Goal: Find specific page/section: Find specific page/section

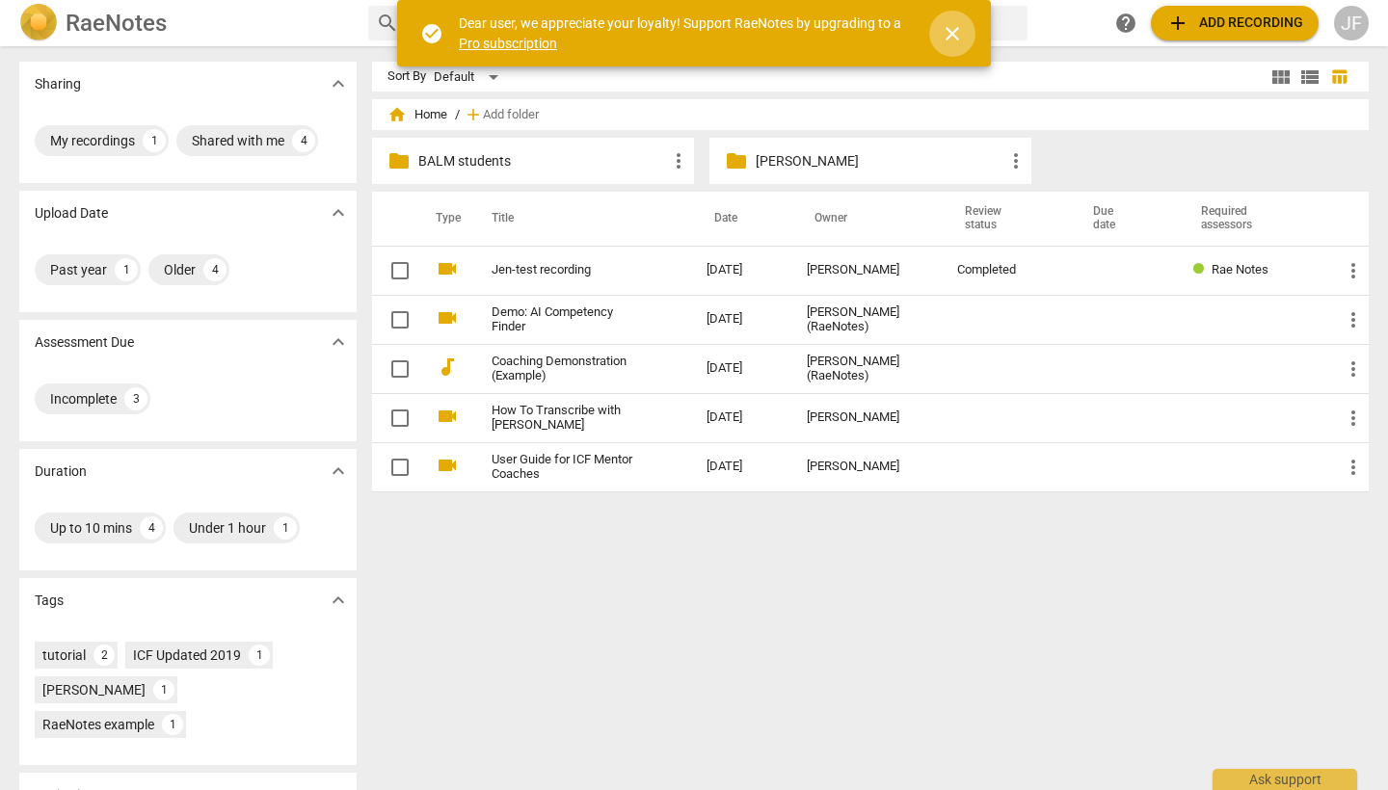
click at [946, 27] on span "close" at bounding box center [952, 33] width 23 height 23
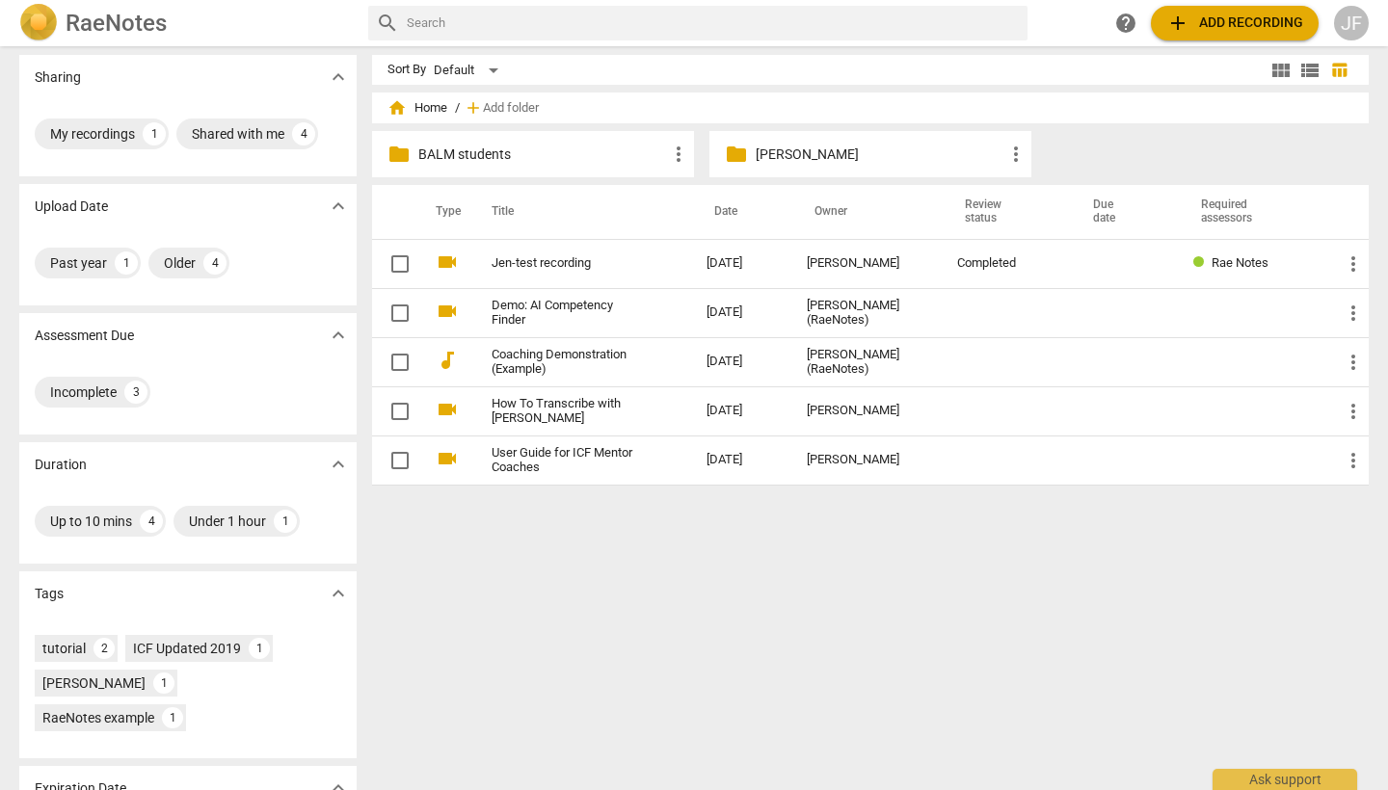
click at [396, 118] on div "home Home / add Add folder" at bounding box center [870, 108] width 966 height 31
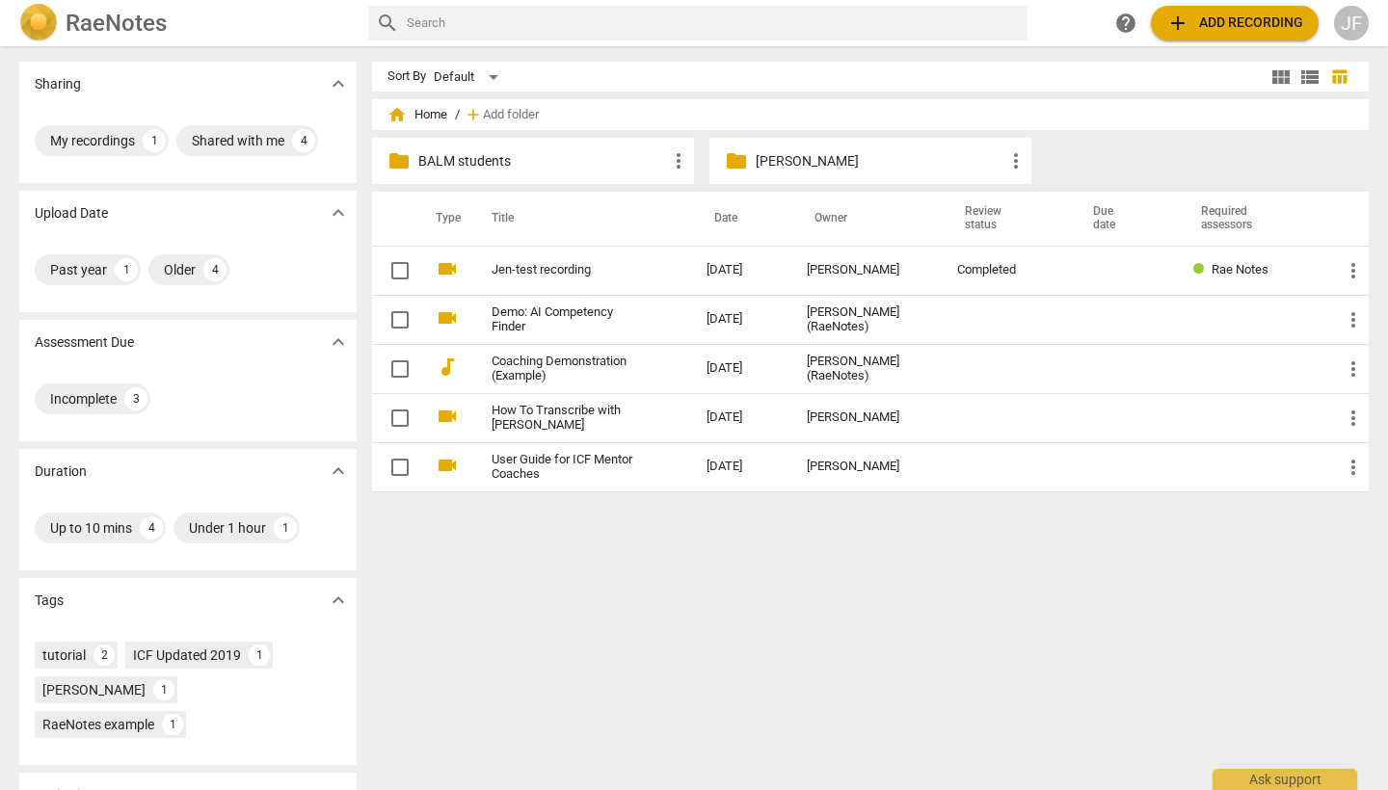
click at [1298, 80] on span "view_list" at bounding box center [1309, 77] width 23 height 23
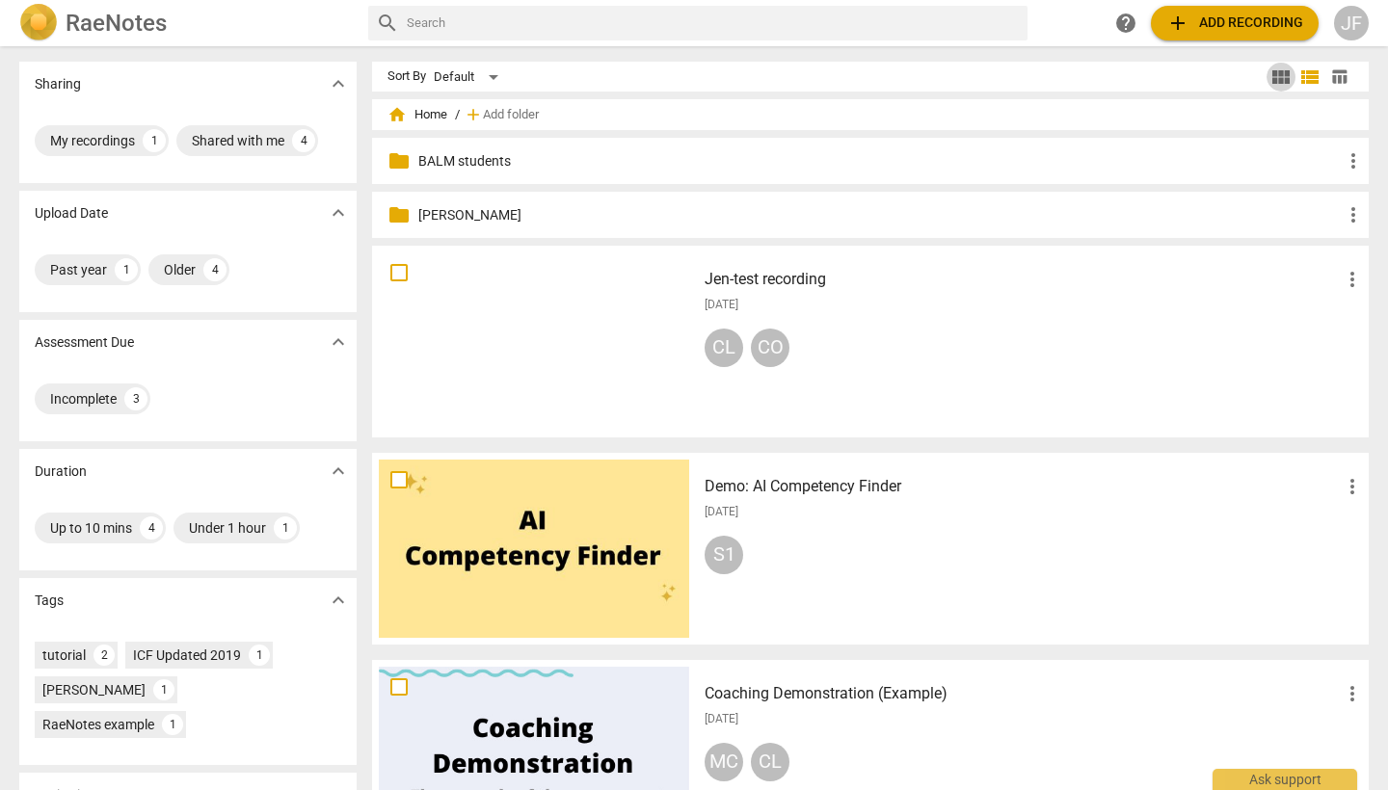
click at [1269, 79] on span "view_module" at bounding box center [1280, 77] width 23 height 23
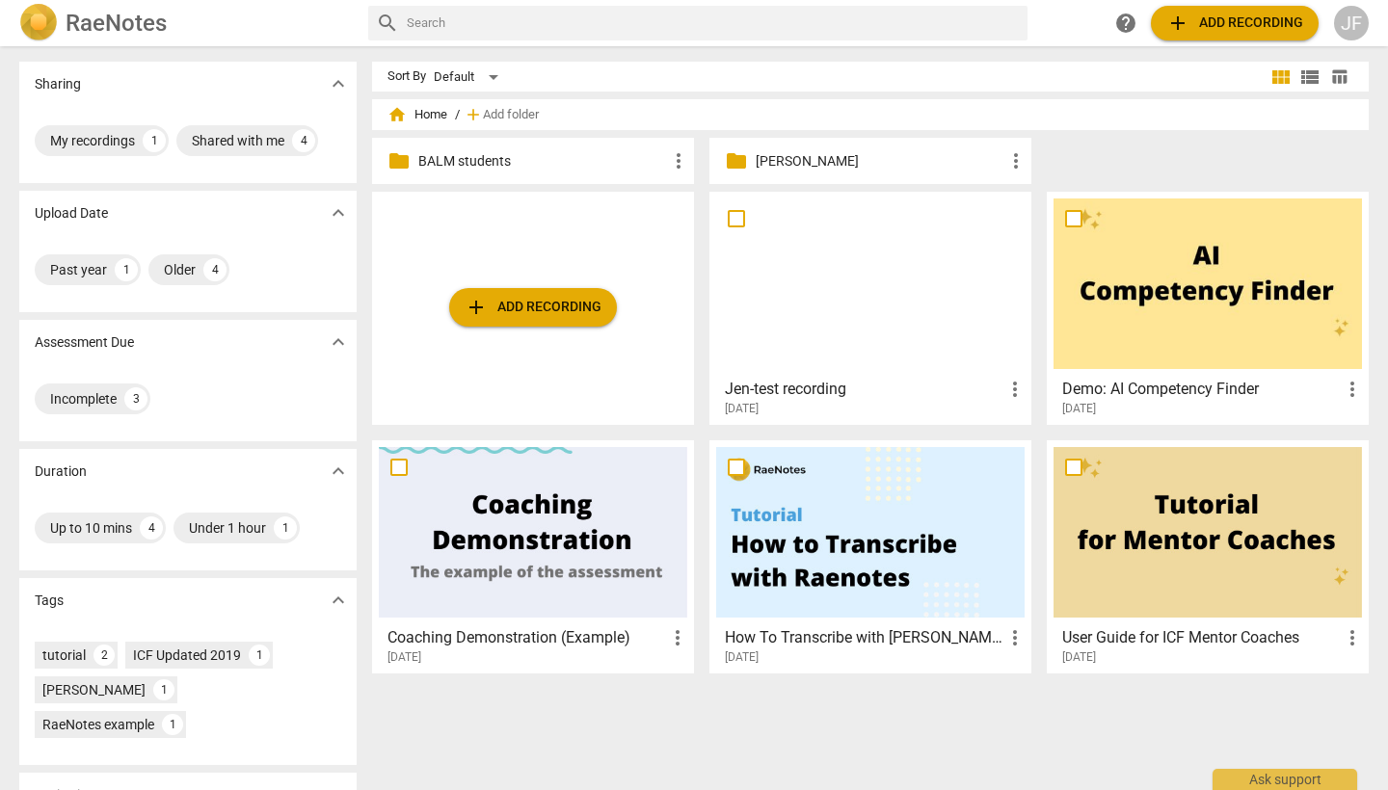
click at [1341, 79] on span "table_chart" at bounding box center [1339, 76] width 18 height 18
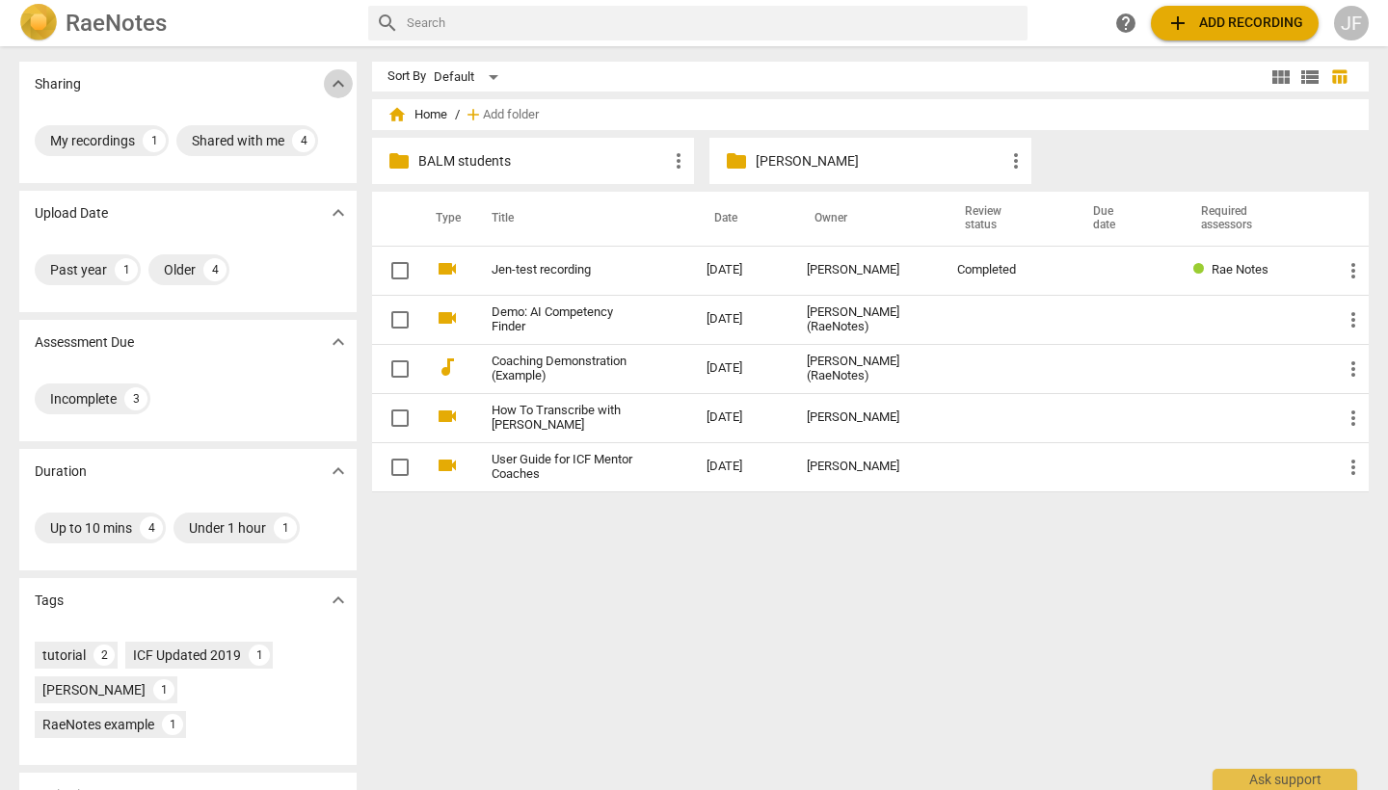
click at [329, 87] on span "expand_more" at bounding box center [338, 83] width 23 height 23
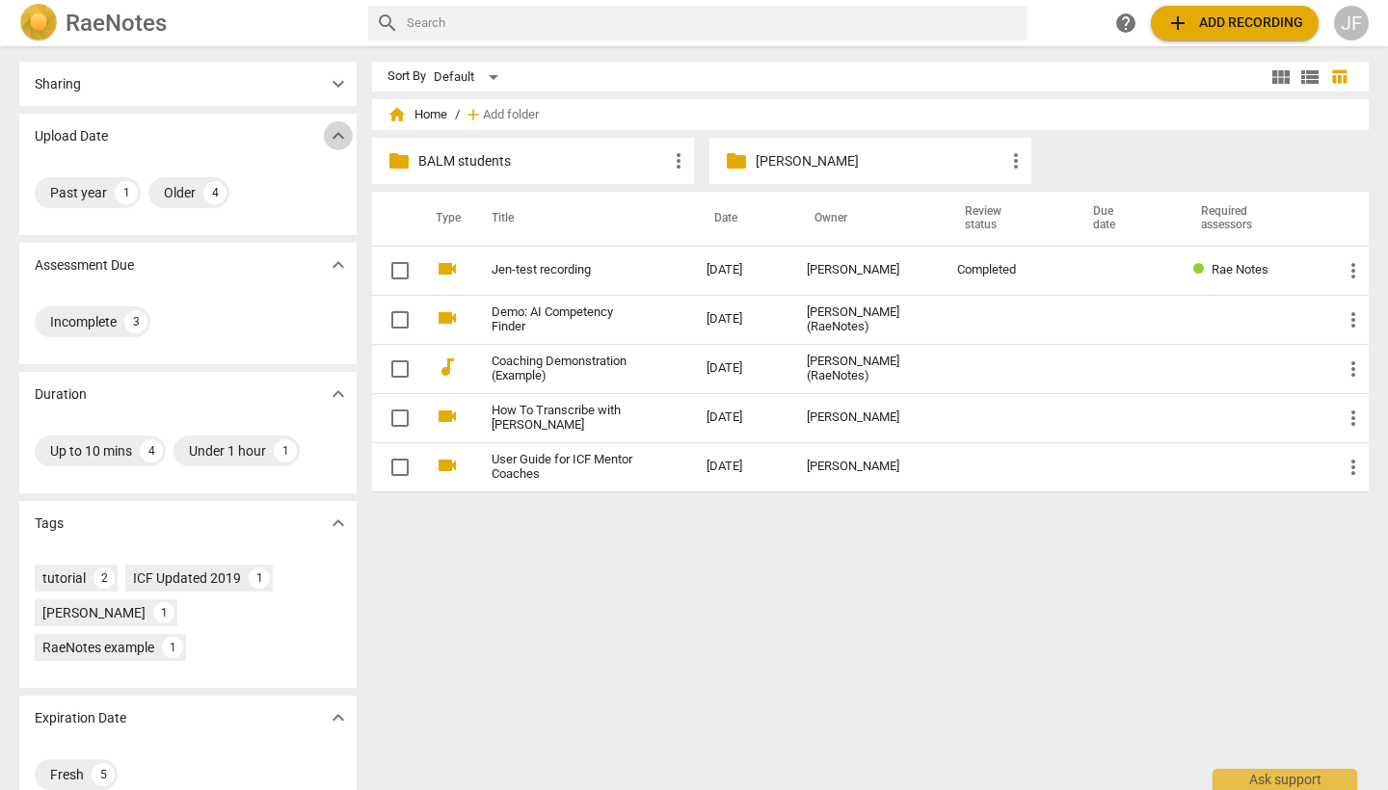
click at [334, 136] on span "expand_more" at bounding box center [338, 135] width 23 height 23
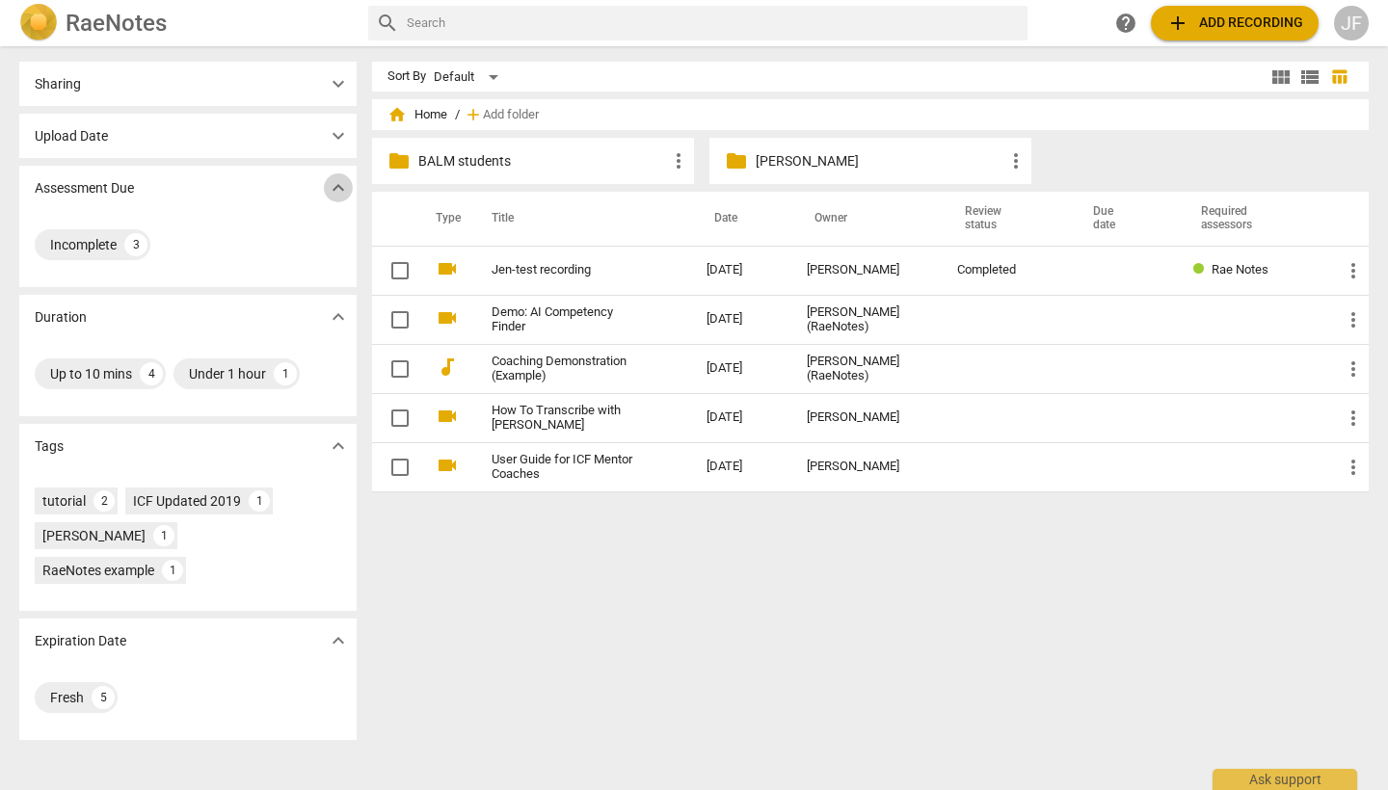
click at [340, 189] on span "expand_more" at bounding box center [338, 187] width 23 height 23
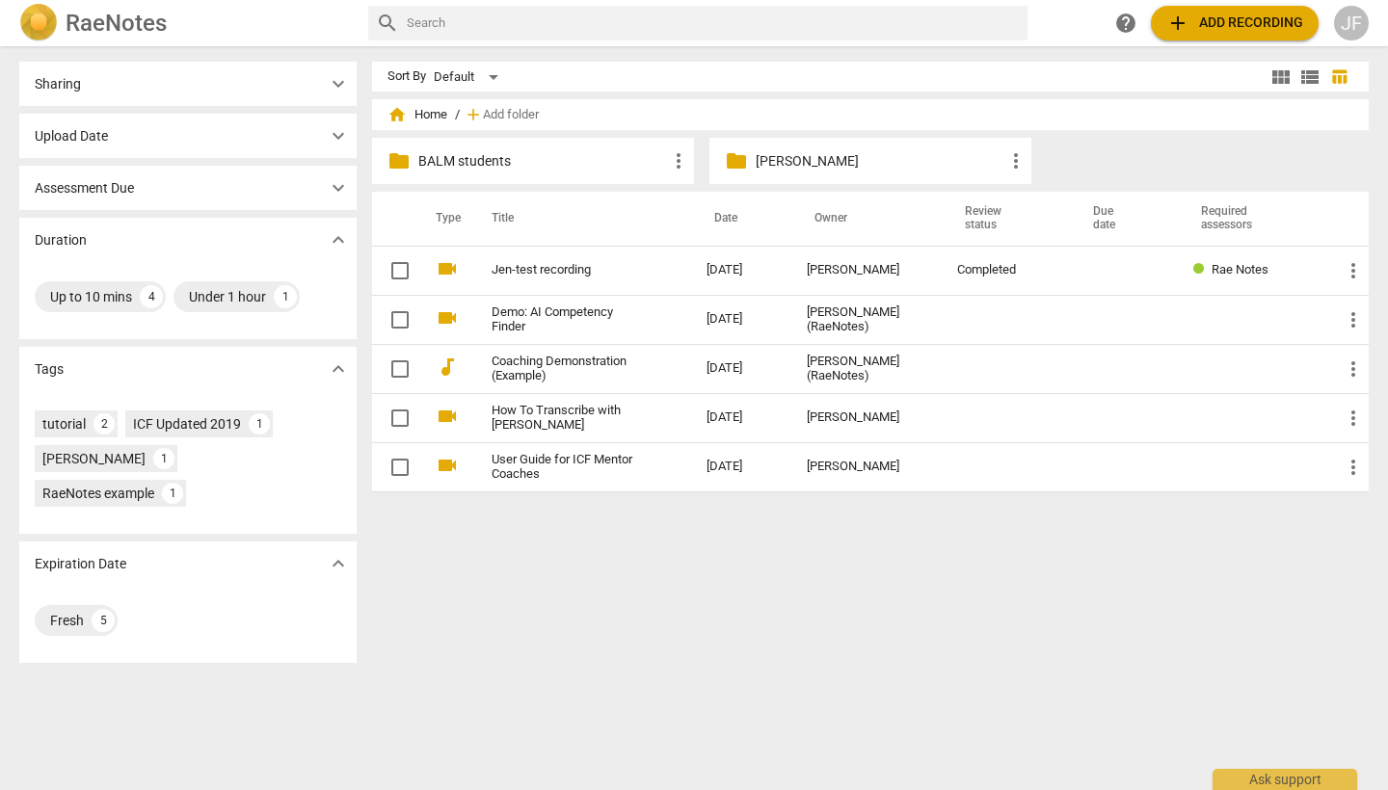
click at [327, 244] on span "expand_more" at bounding box center [338, 239] width 23 height 23
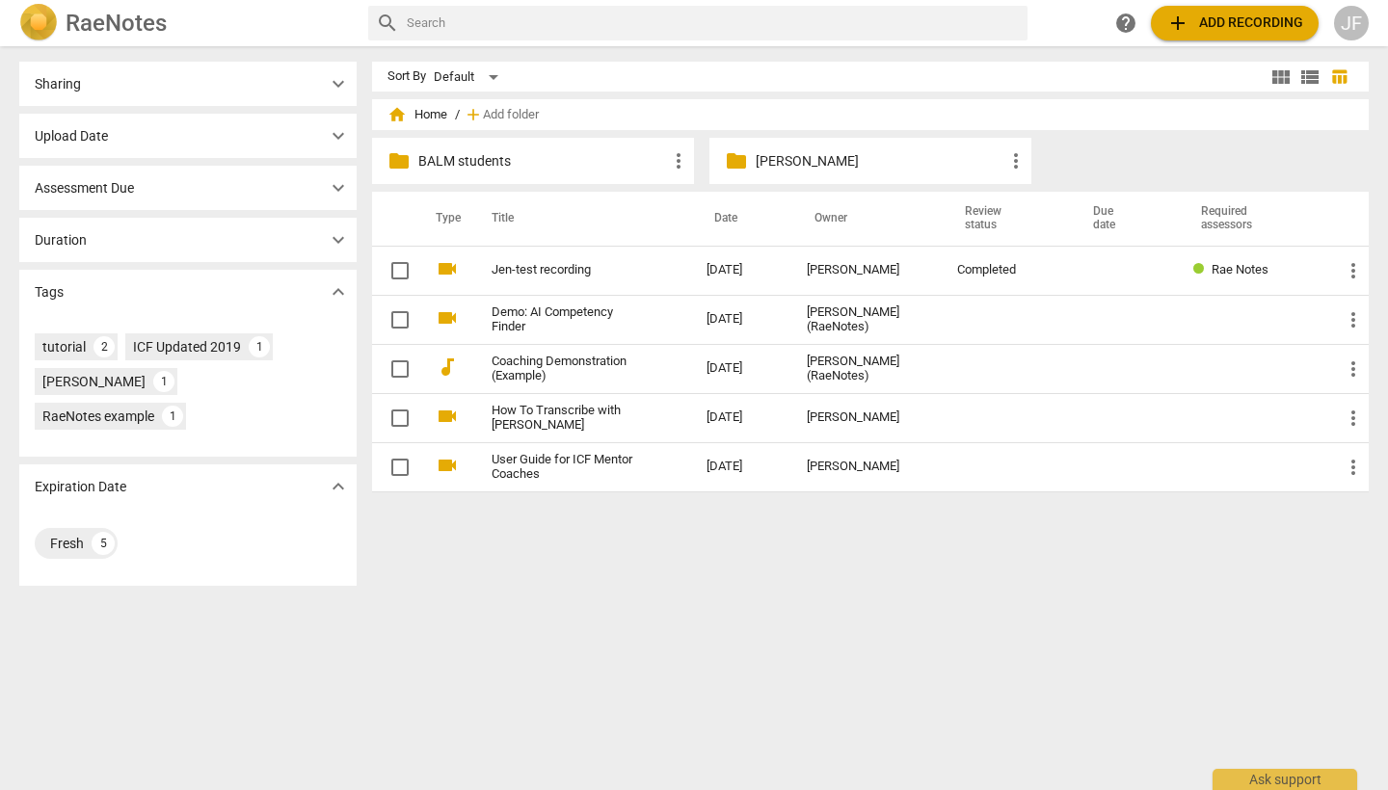
click at [330, 292] on span "expand_more" at bounding box center [338, 291] width 23 height 23
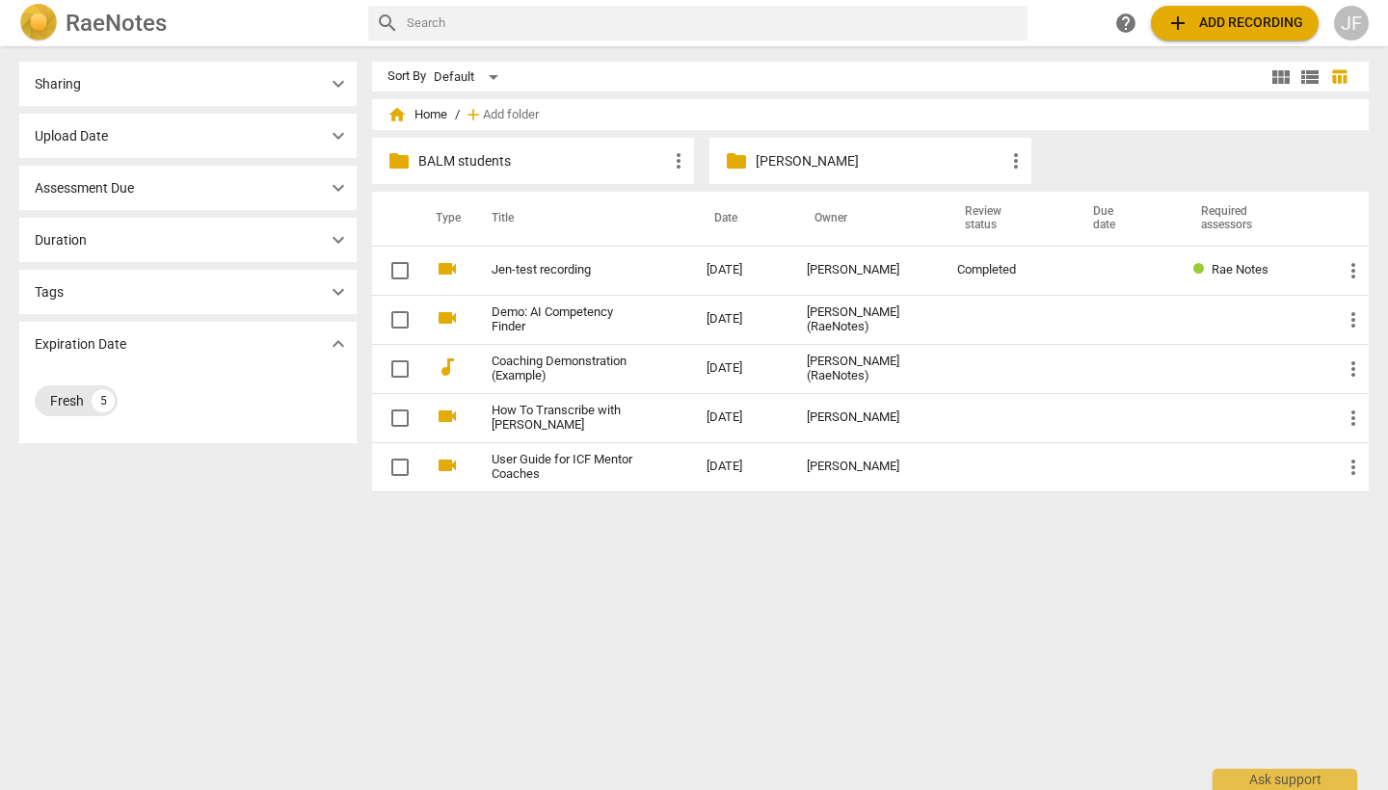
click at [66, 400] on div "Fresh" at bounding box center [67, 400] width 34 height 19
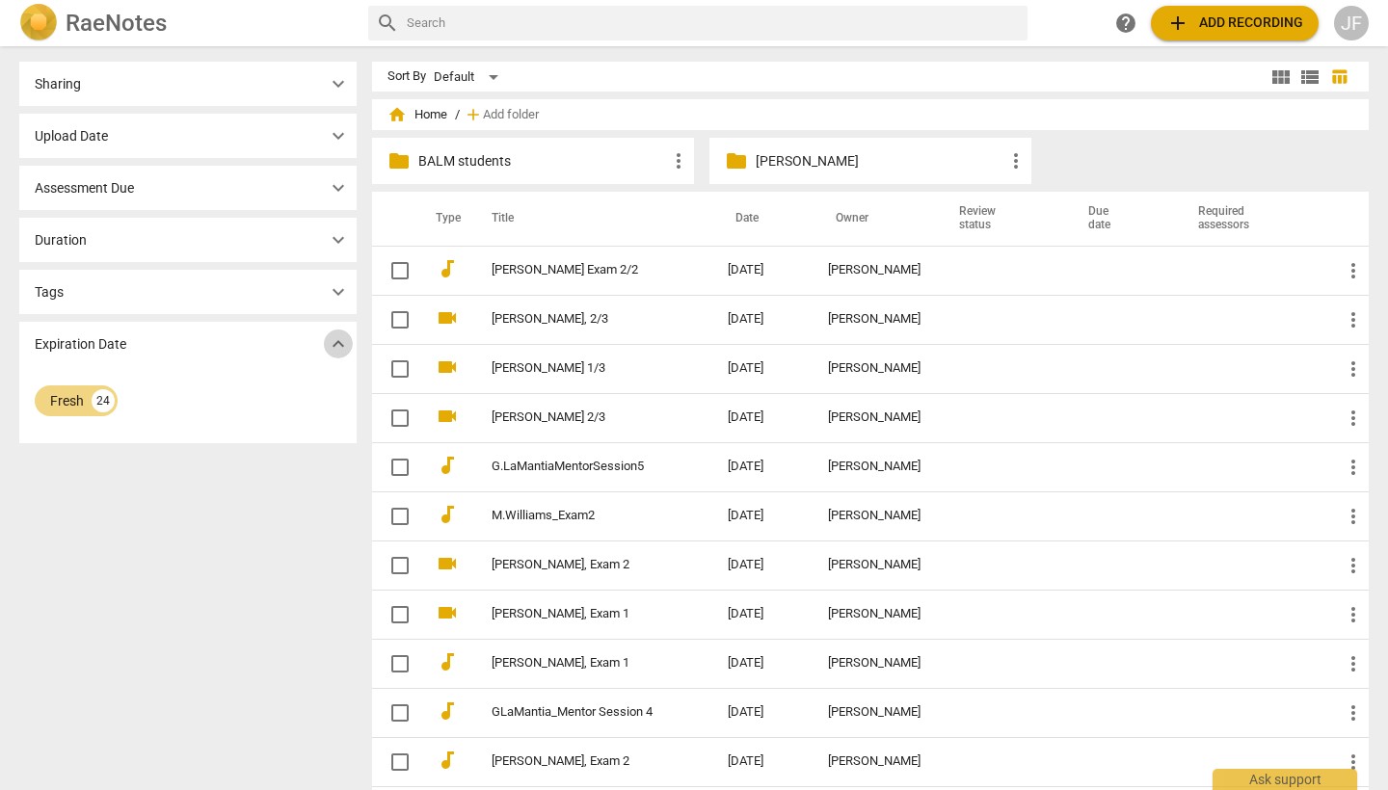
click at [335, 345] on span "expand_more" at bounding box center [338, 343] width 23 height 23
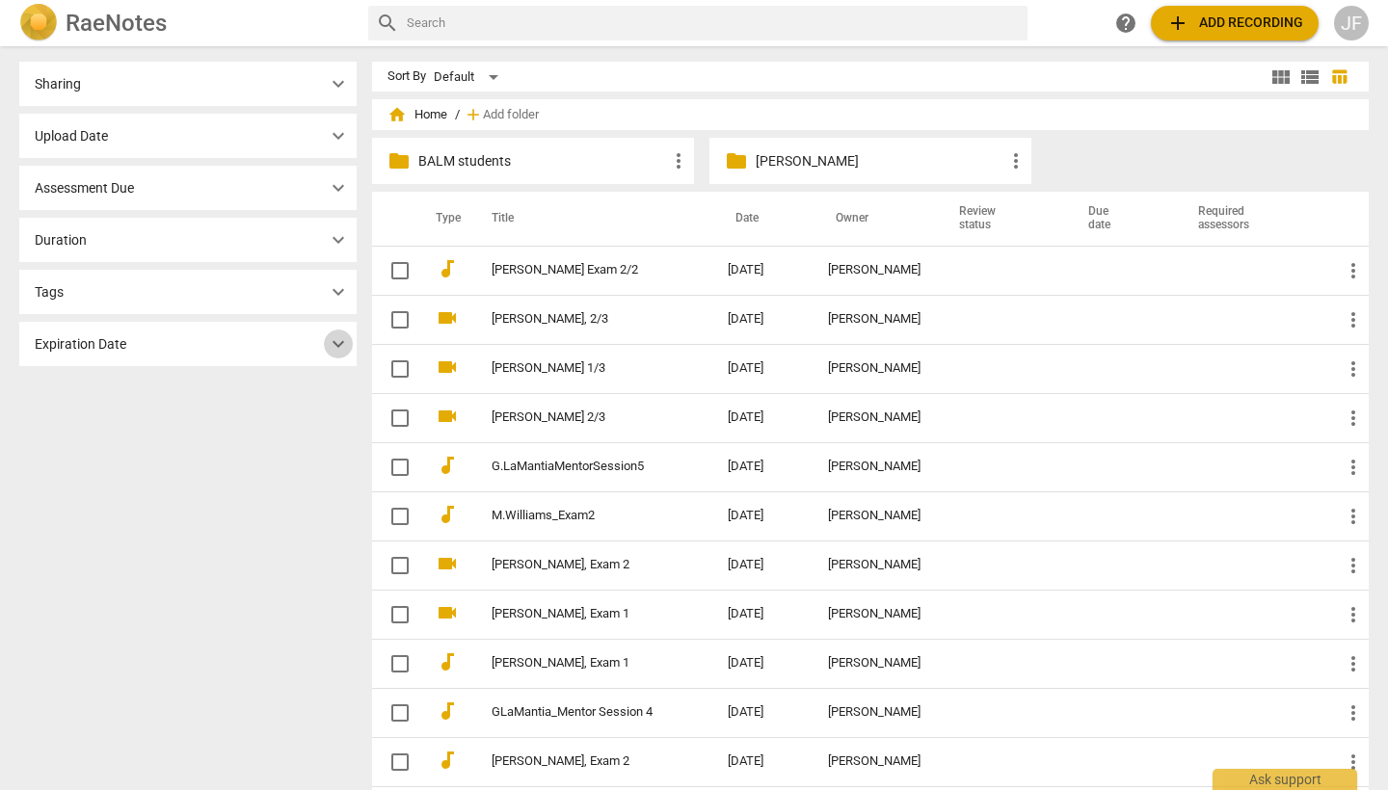
click at [331, 351] on span "expand_more" at bounding box center [338, 343] width 23 height 23
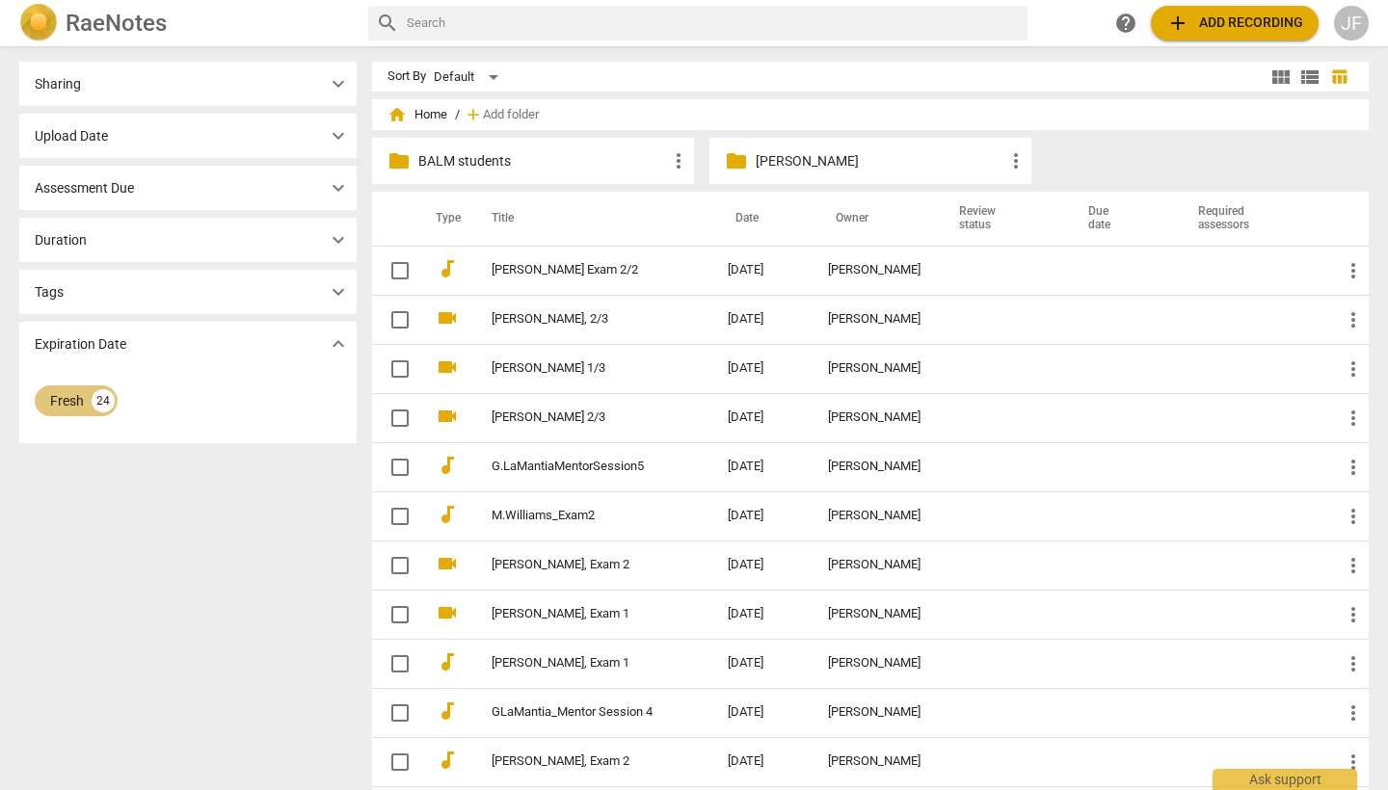
click at [76, 395] on div "Fresh" at bounding box center [67, 400] width 34 height 19
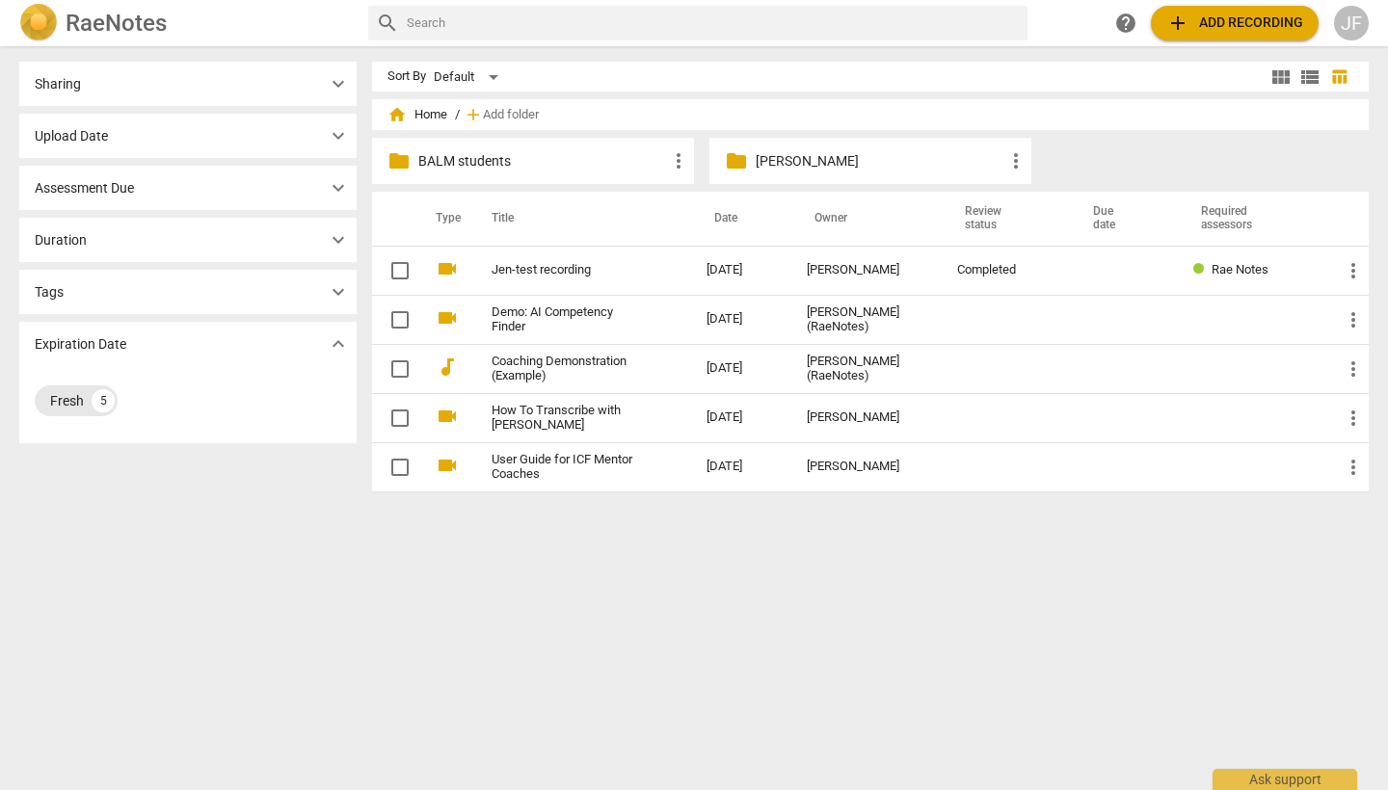
click at [66, 389] on div "Fresh 5" at bounding box center [76, 401] width 83 height 31
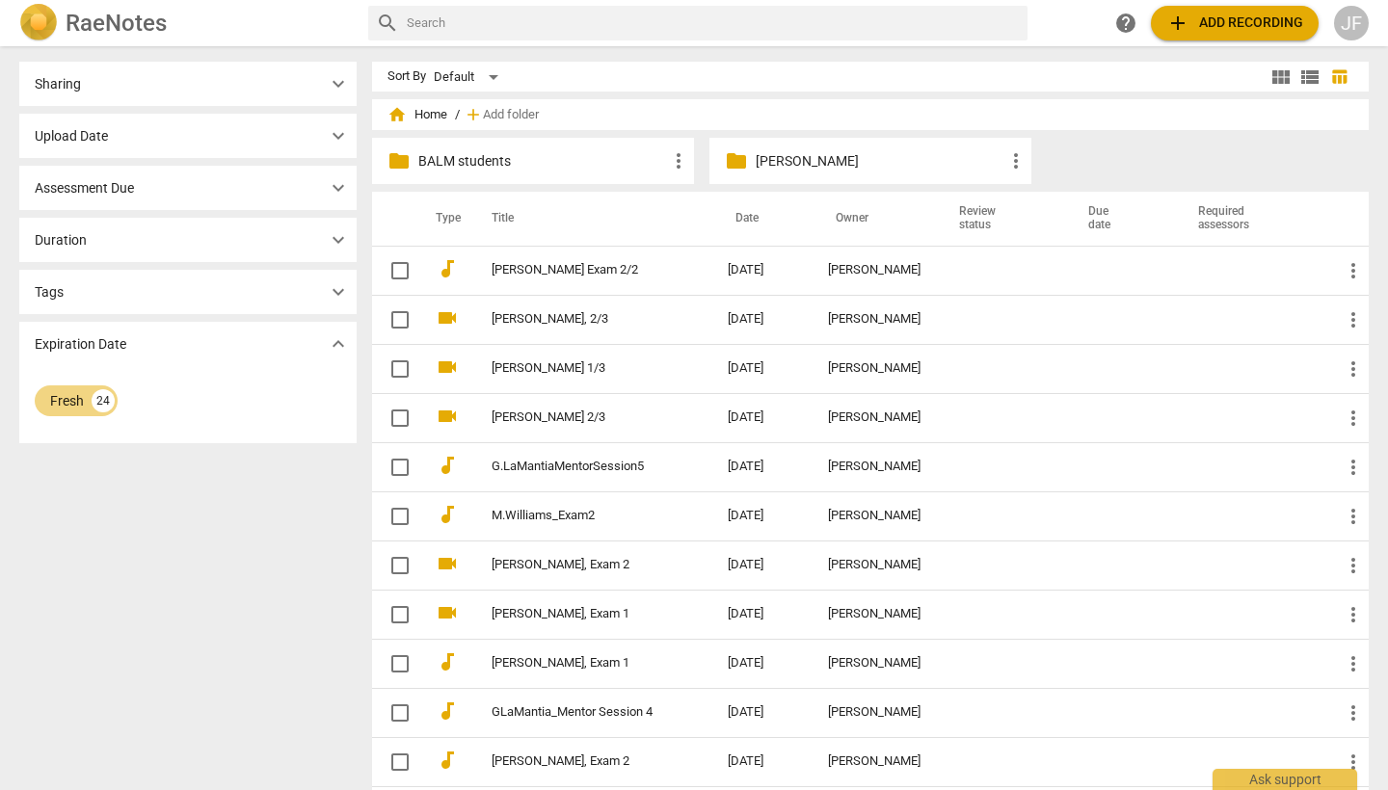
click at [420, 116] on span "home Home" at bounding box center [417, 114] width 60 height 19
click at [394, 115] on span "home" at bounding box center [396, 114] width 19 height 19
click at [491, 75] on div "Default" at bounding box center [469, 77] width 71 height 31
click at [491, 75] on li "Default" at bounding box center [478, 77] width 92 height 37
click at [1331, 75] on span "table_chart" at bounding box center [1339, 76] width 18 height 18
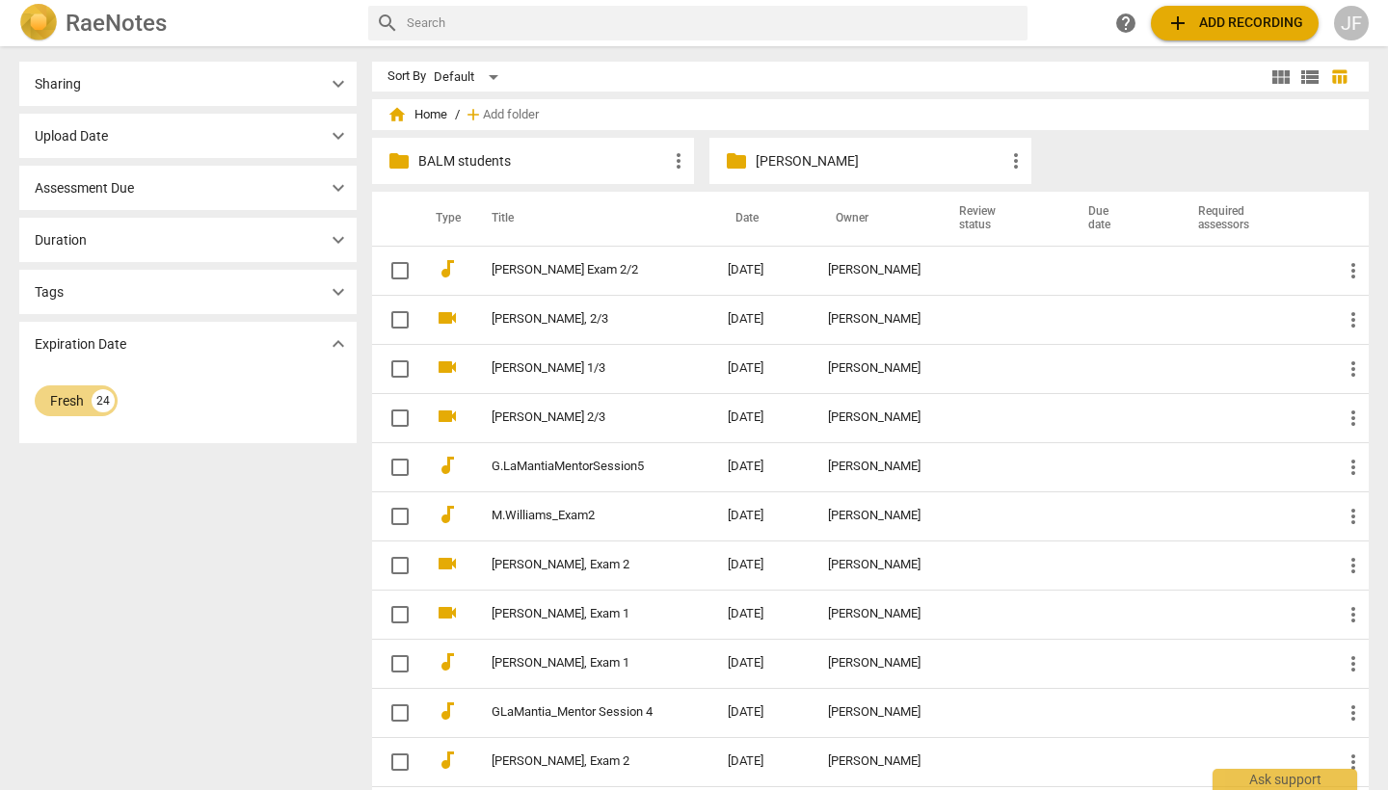
click at [1283, 78] on span "view_module" at bounding box center [1280, 77] width 23 height 23
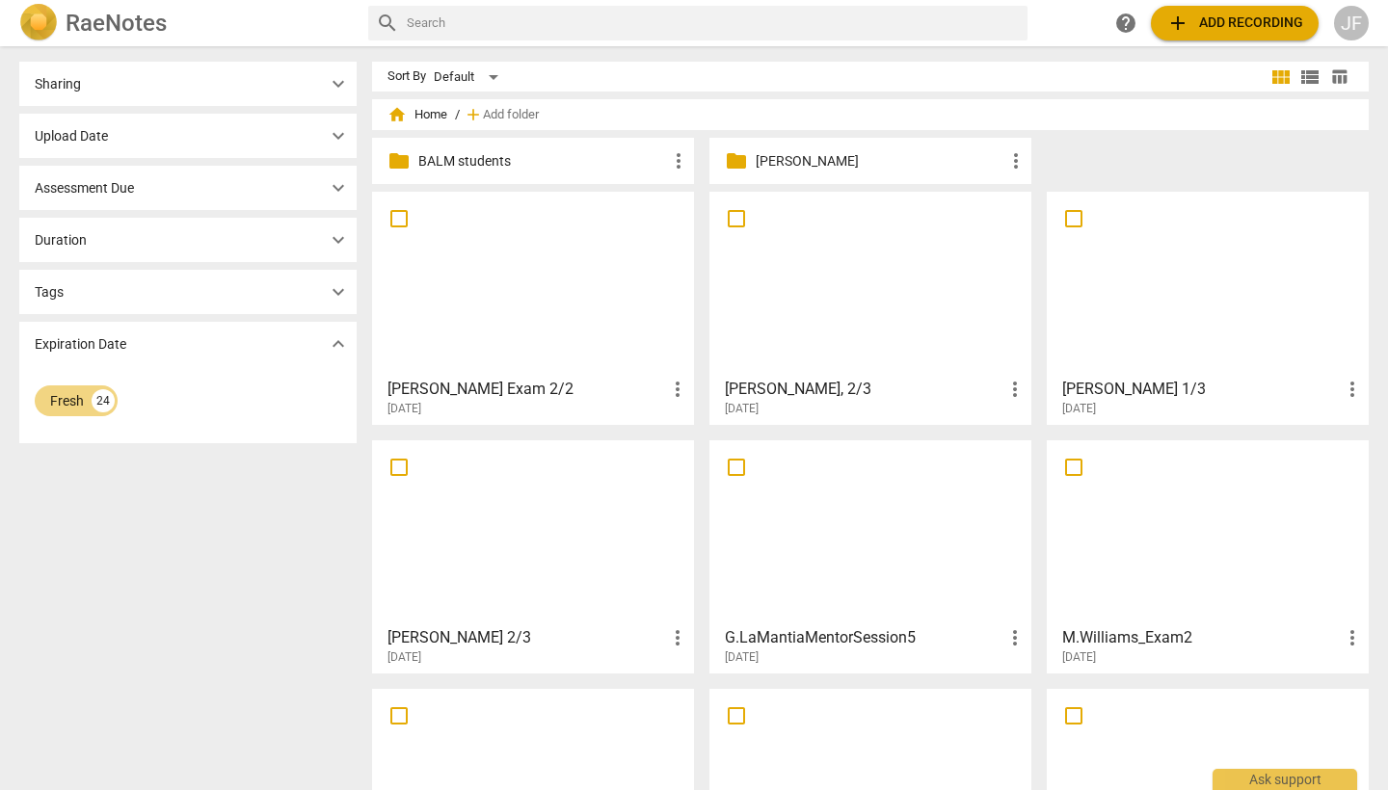
click at [1307, 77] on span "view_list" at bounding box center [1309, 77] width 23 height 23
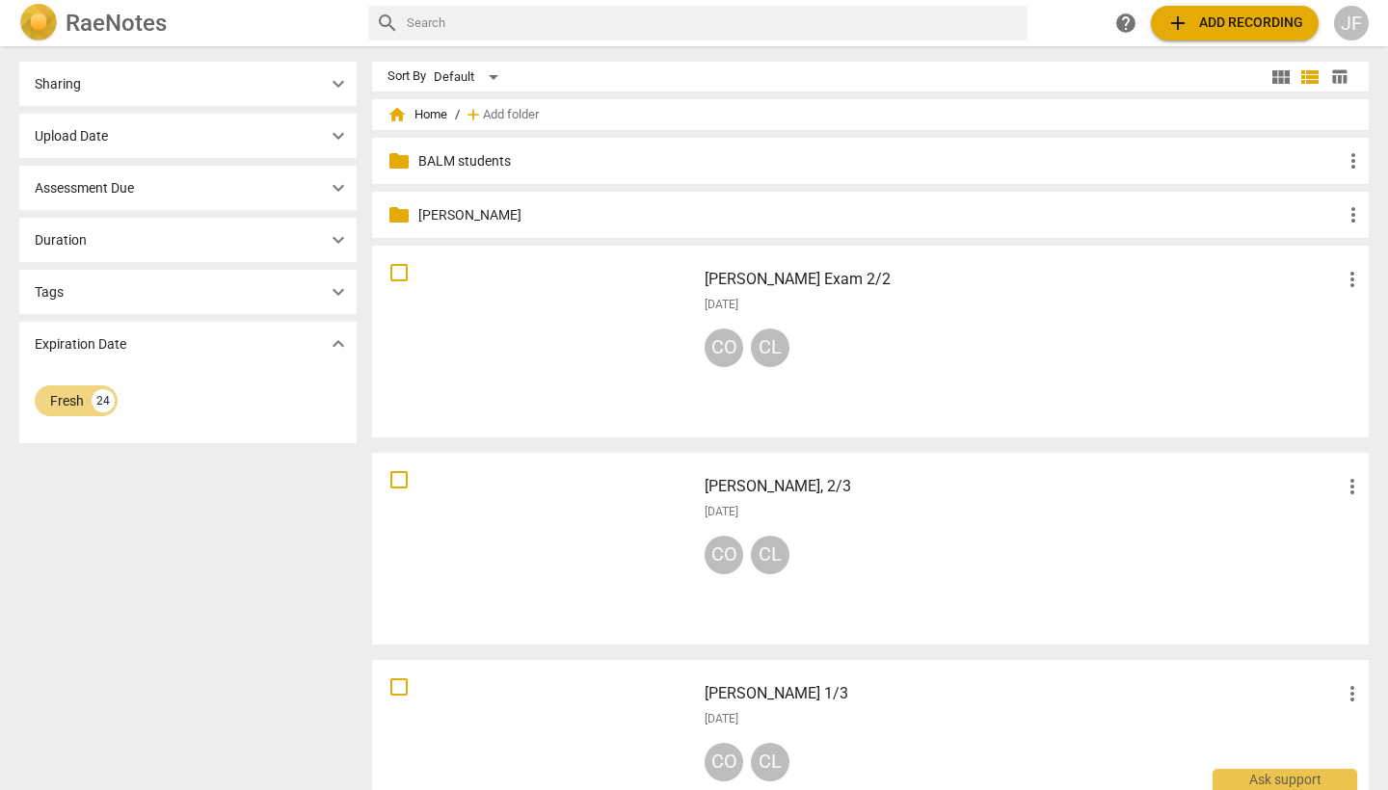
click at [1340, 79] on span "table_chart" at bounding box center [1339, 76] width 18 height 18
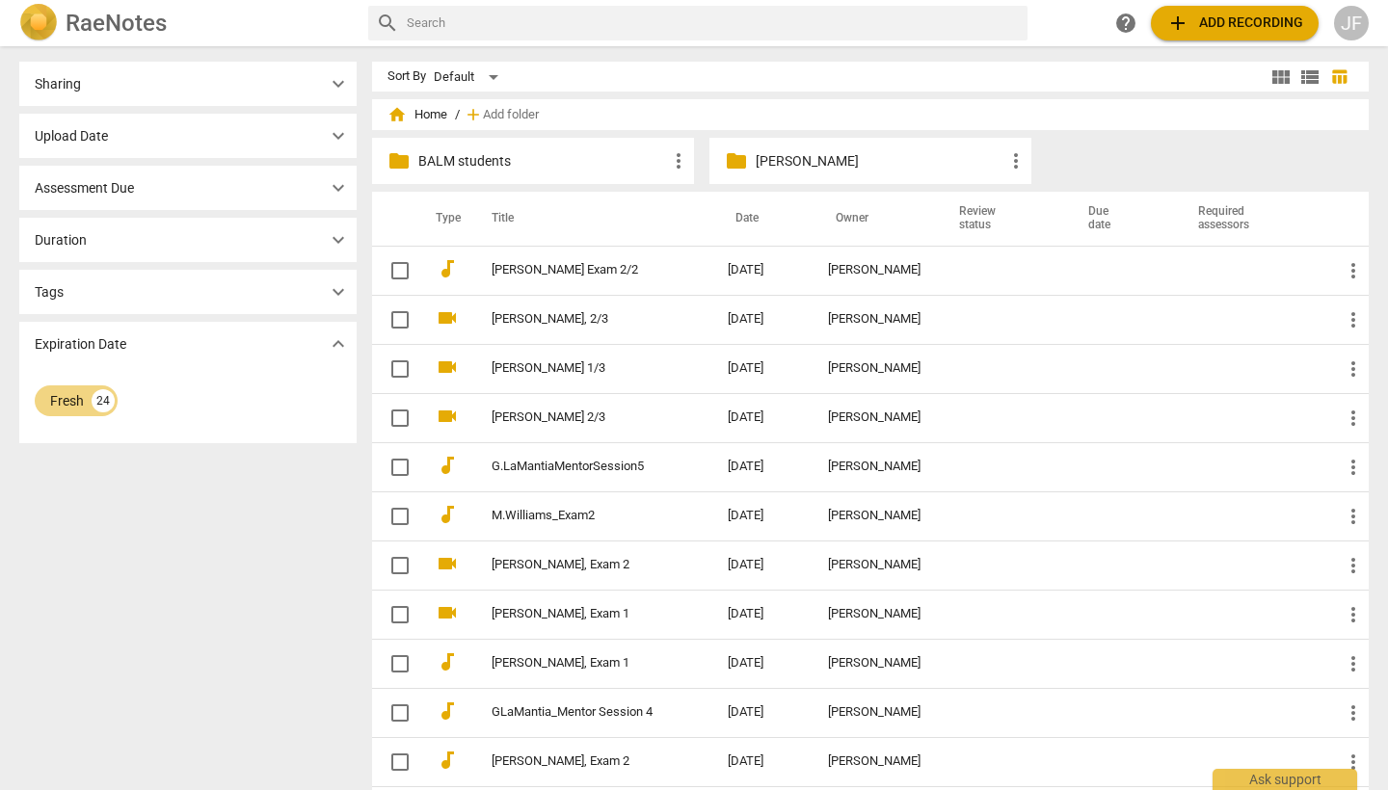
click at [78, 25] on h2 "RaeNotes" at bounding box center [116, 23] width 101 height 27
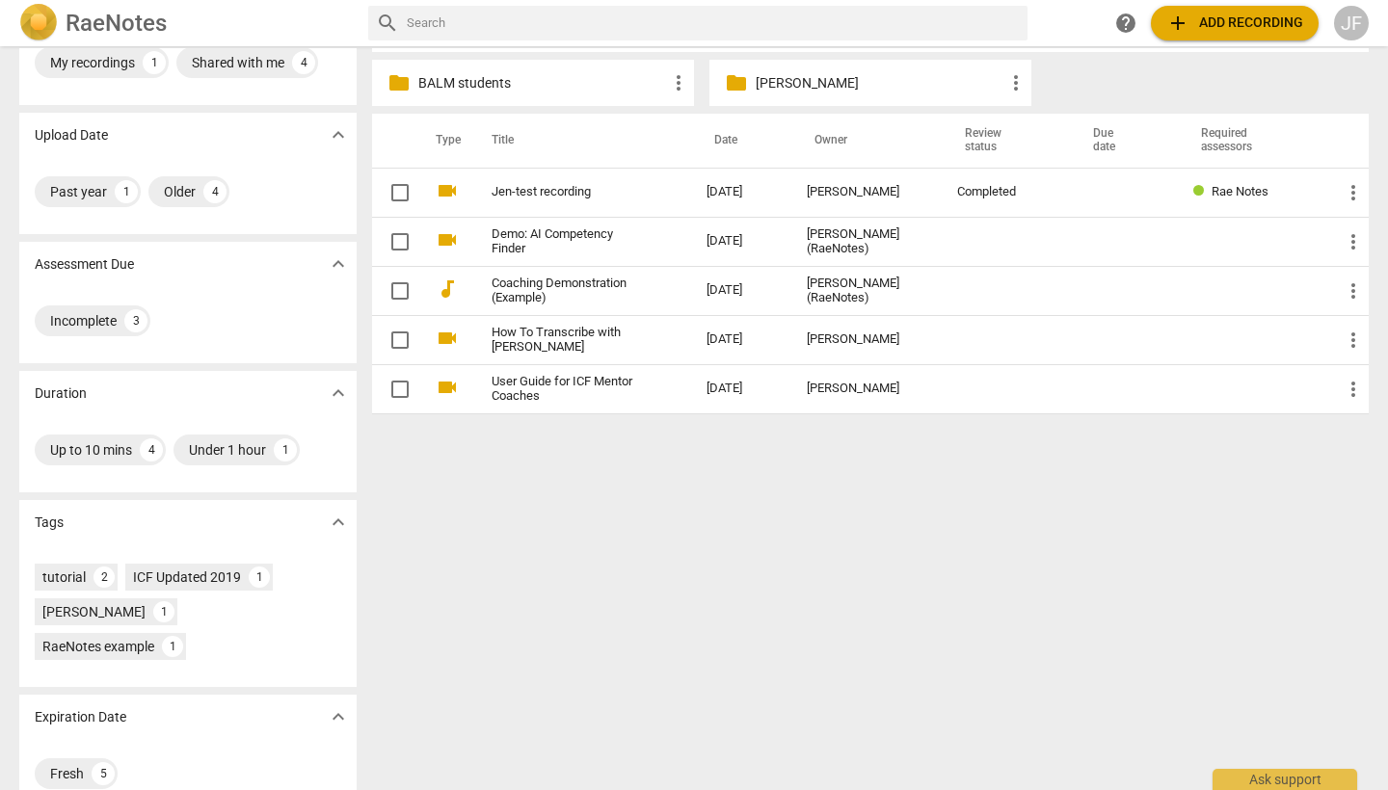
scroll to position [77, 0]
click at [38, 28] on img at bounding box center [38, 23] width 39 height 39
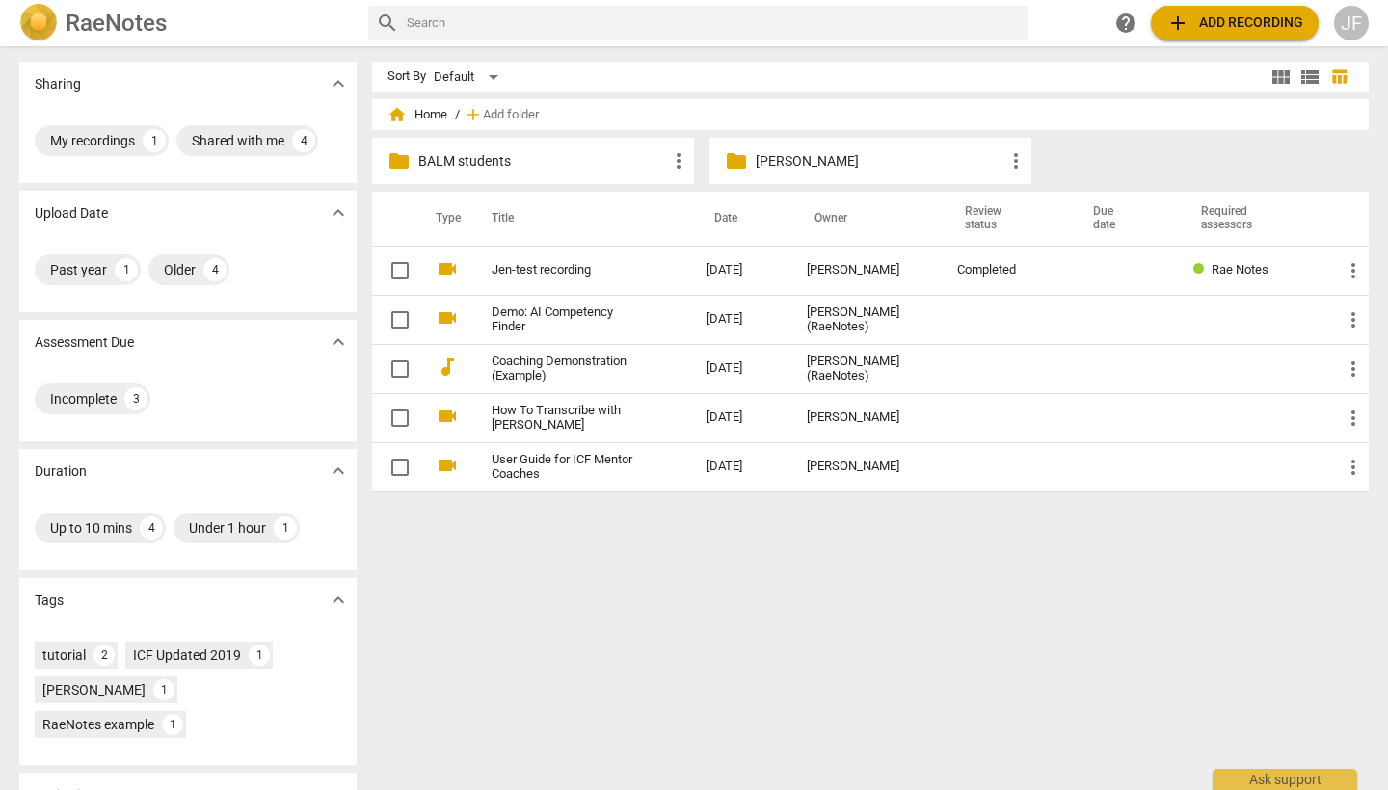
scroll to position [0, 0]
